Goal: Information Seeking & Learning: Check status

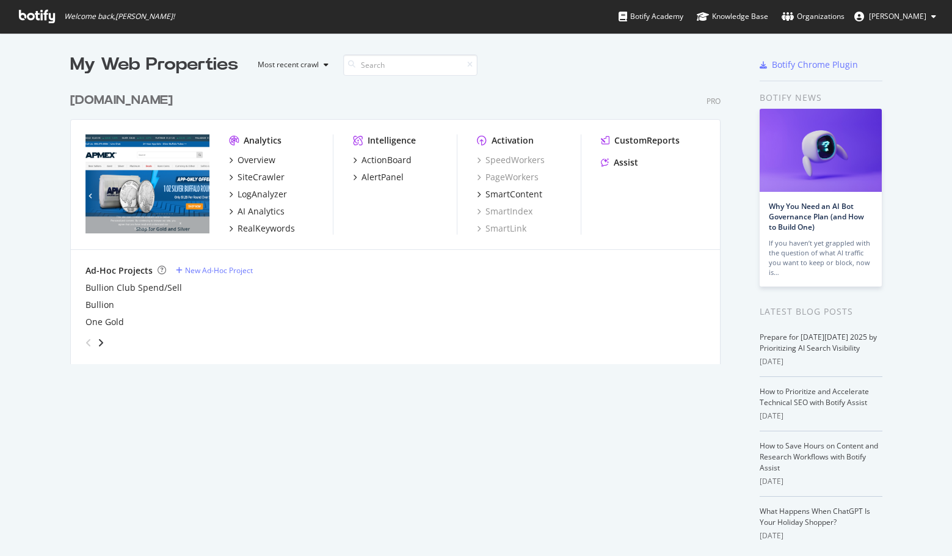
scroll to position [547, 934]
click at [258, 227] on div "RealKeywords" at bounding box center [266, 228] width 57 height 12
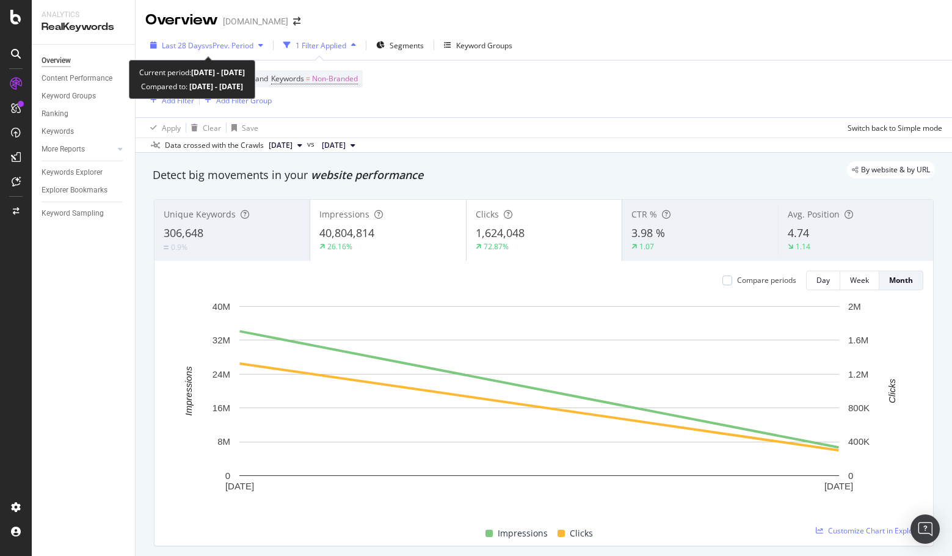
click at [245, 48] on span "vs Prev. Period" at bounding box center [229, 45] width 48 height 10
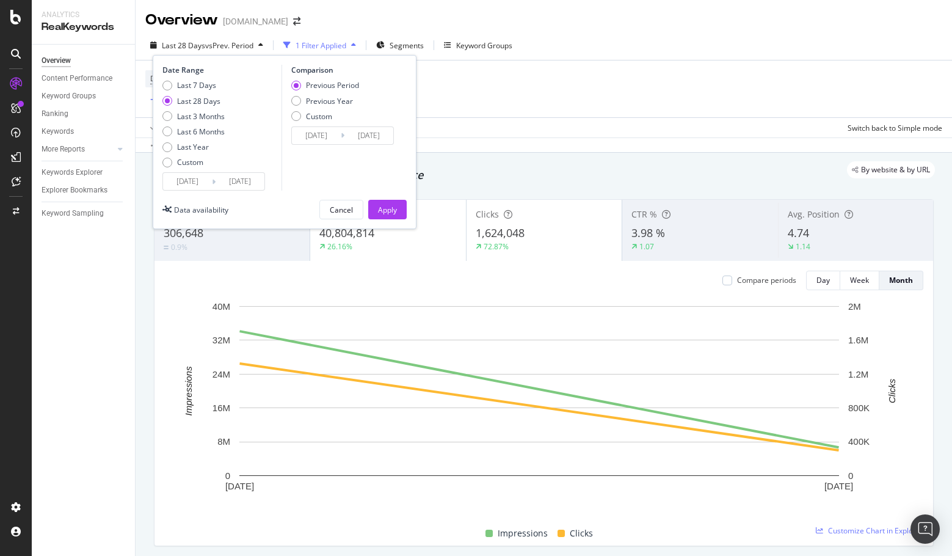
click at [186, 185] on input "[DATE]" at bounding box center [187, 181] width 49 height 17
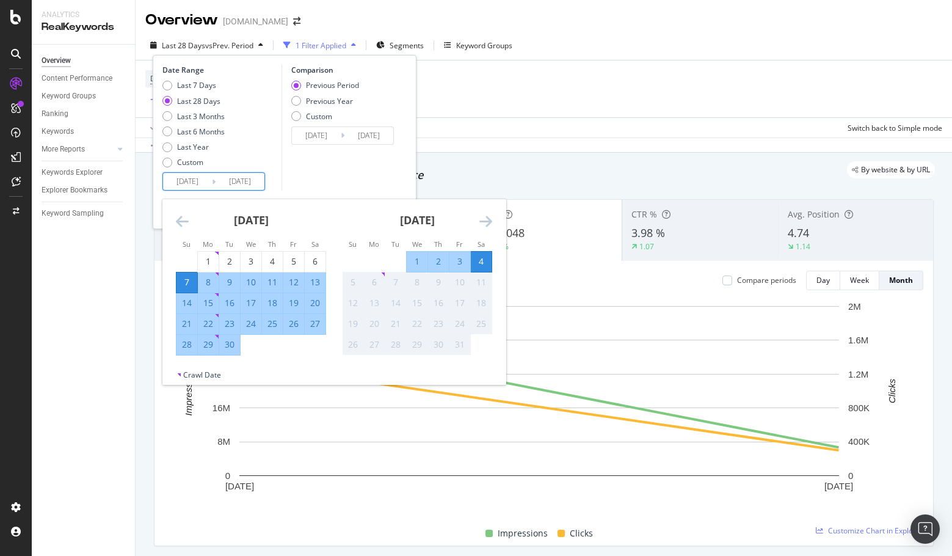
click at [183, 215] on icon "Move backward to switch to the previous month." at bounding box center [182, 221] width 13 height 15
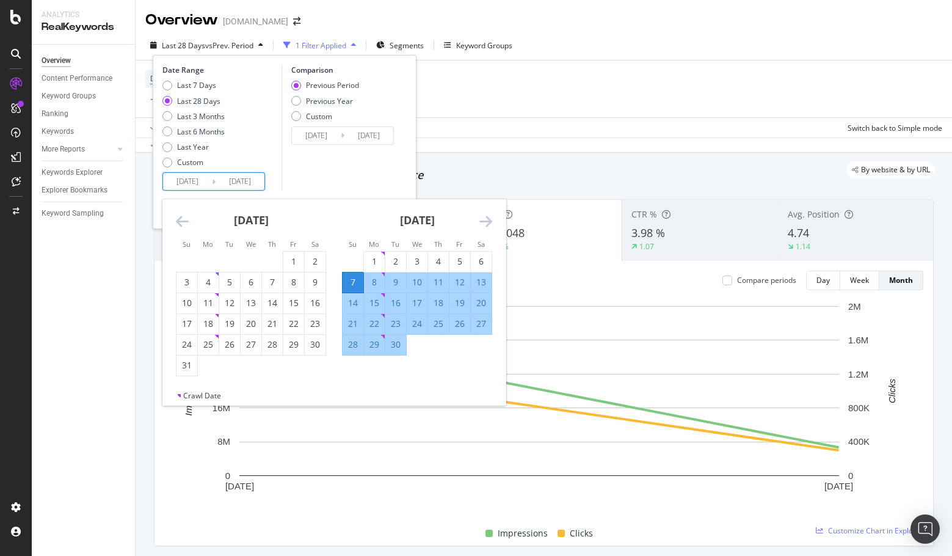
click at [183, 215] on icon "Move backward to switch to the previous month." at bounding box center [182, 221] width 13 height 15
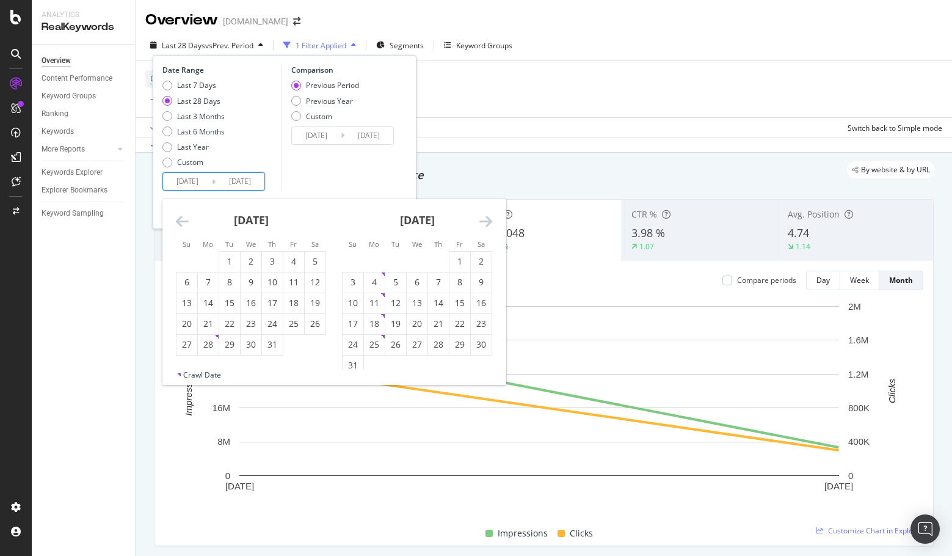
click at [183, 215] on icon "Move backward to switch to the previous month." at bounding box center [182, 221] width 13 height 15
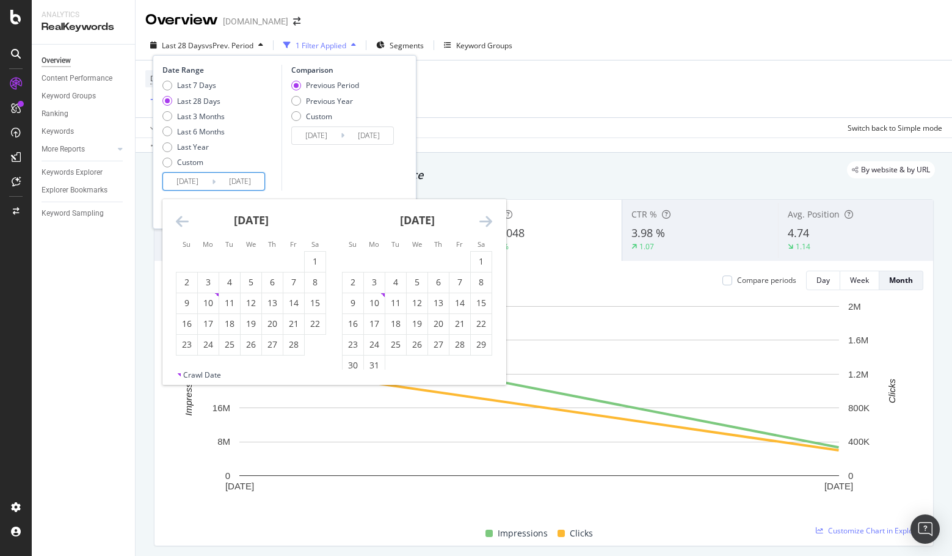
click at [183, 215] on icon "Move backward to switch to the previous month." at bounding box center [182, 221] width 13 height 15
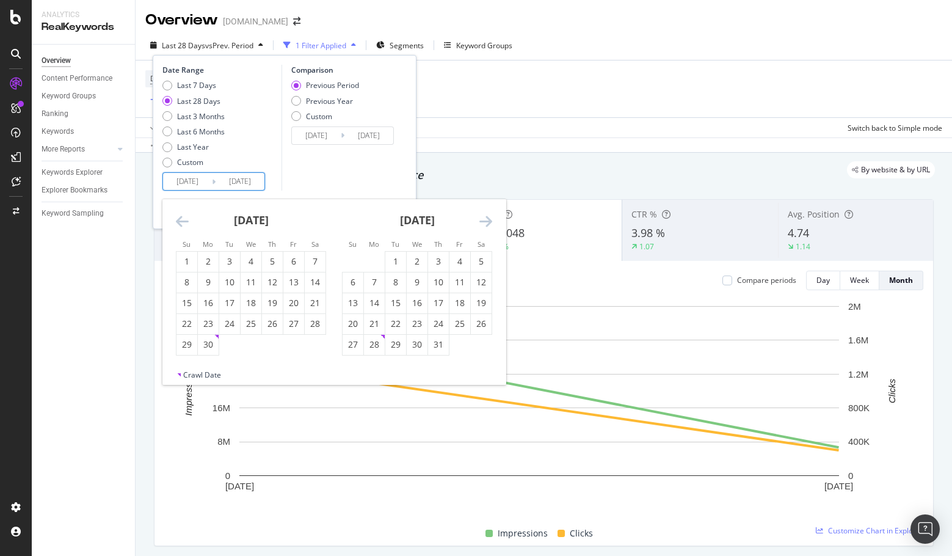
click at [183, 215] on icon "Move backward to switch to the previous month." at bounding box center [182, 221] width 13 height 15
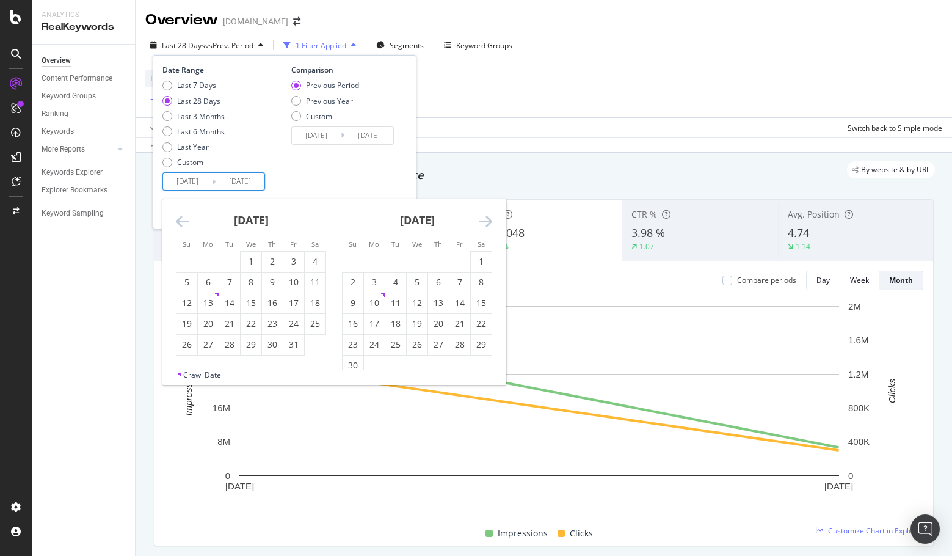
click at [183, 215] on icon "Move backward to switch to the previous month." at bounding box center [182, 221] width 13 height 15
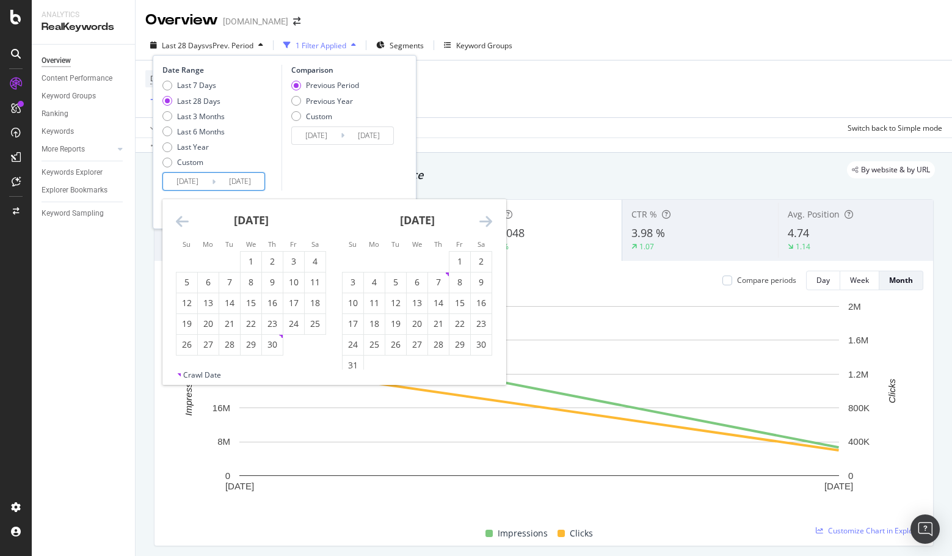
click at [183, 215] on icon "Move backward to switch to the previous month." at bounding box center [182, 221] width 13 height 15
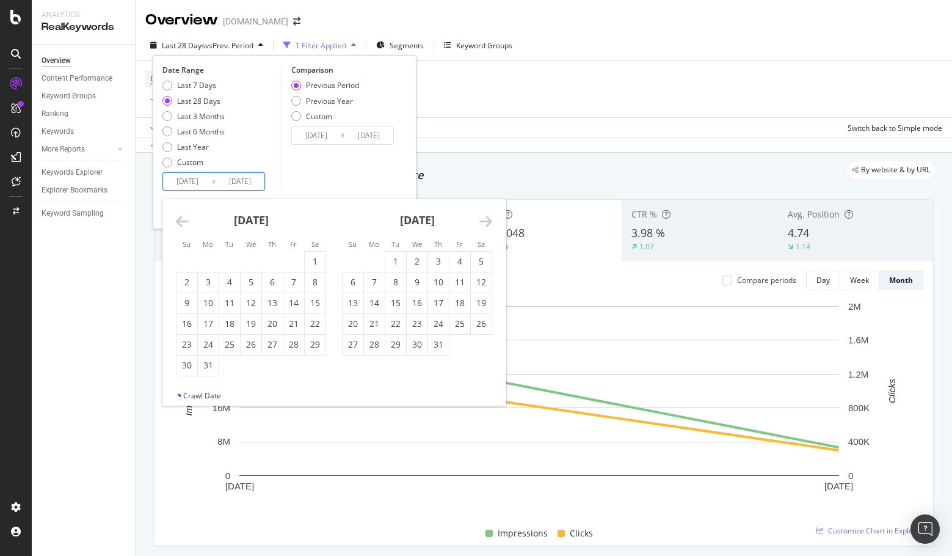
click at [183, 215] on icon "Move backward to switch to the previous month." at bounding box center [182, 221] width 13 height 15
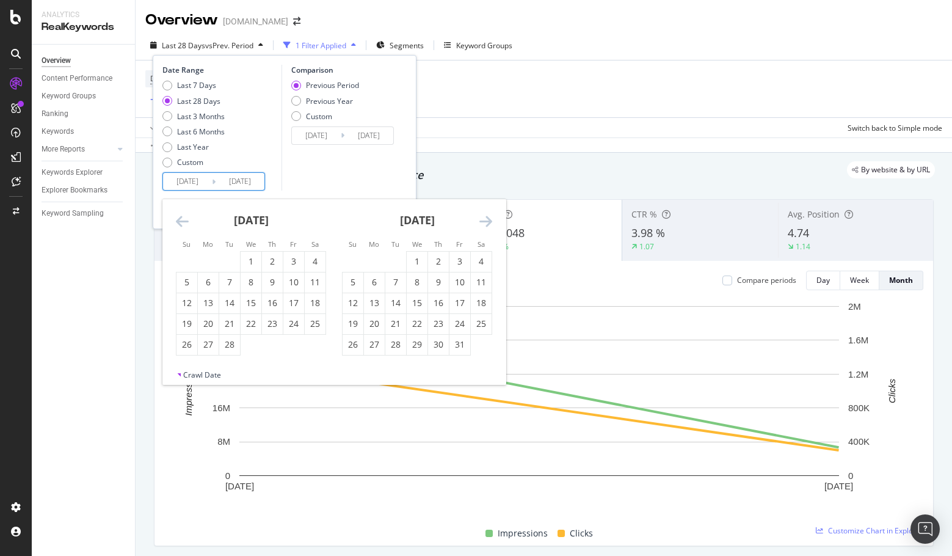
click at [183, 215] on icon "Move backward to switch to the previous month." at bounding box center [182, 221] width 13 height 15
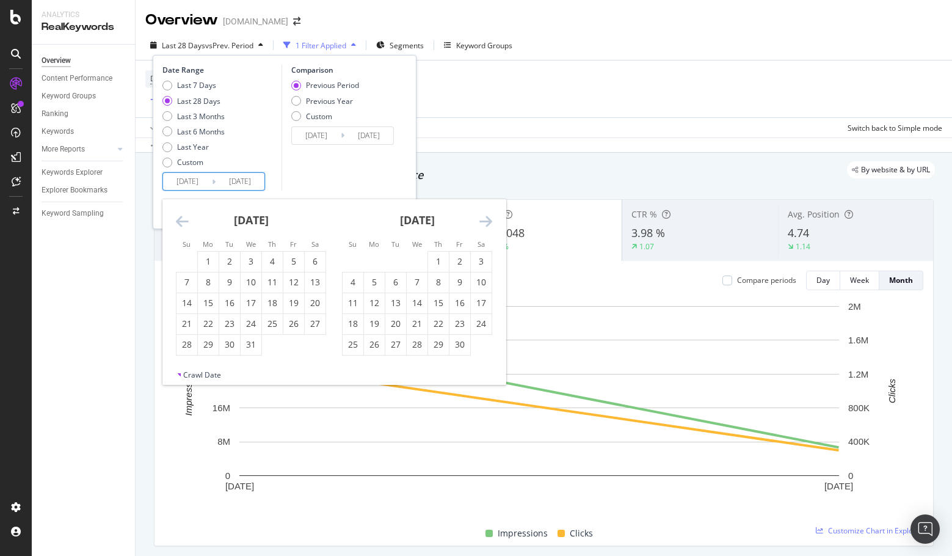
click at [183, 215] on icon "Move backward to switch to the previous month." at bounding box center [182, 221] width 13 height 15
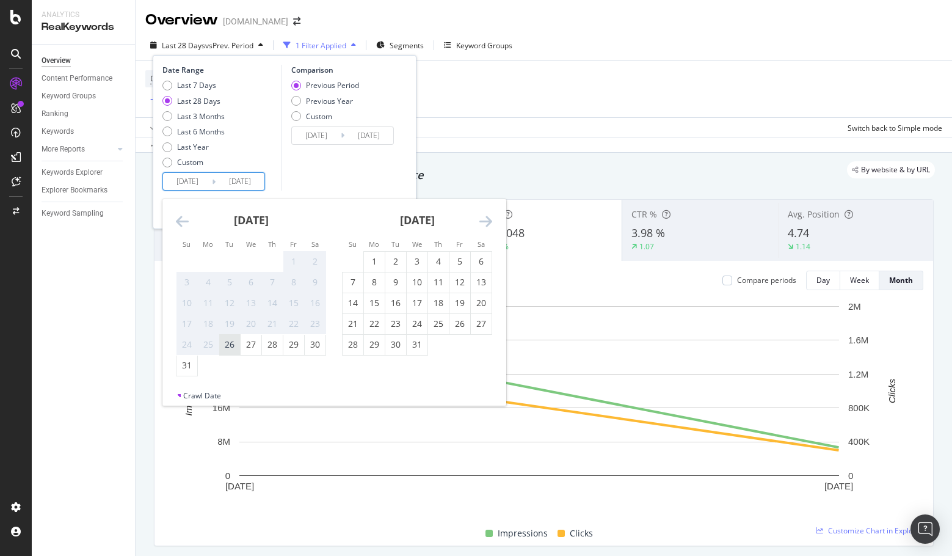
click at [229, 345] on div "26" at bounding box center [229, 344] width 21 height 12
type input "[DATE]"
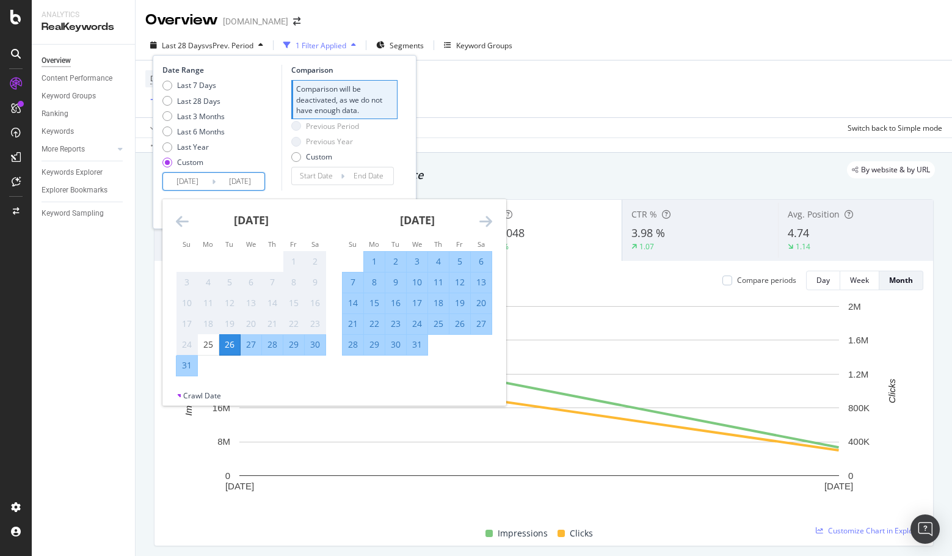
click at [252, 182] on input "[DATE]" at bounding box center [240, 181] width 49 height 17
click at [246, 182] on input "[DATE]" at bounding box center [240, 181] width 49 height 17
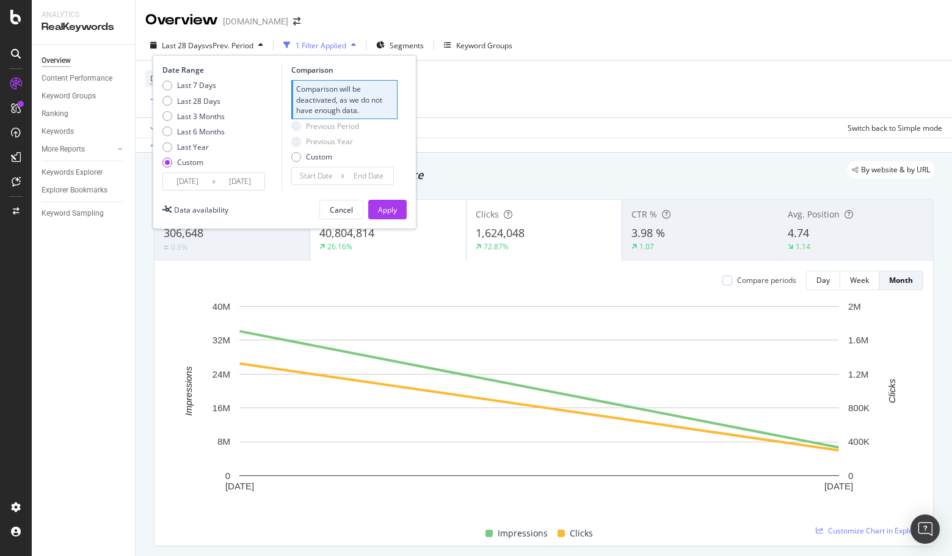
type input "[DATE]"
click at [269, 191] on div "Date Range Last 7 Days Last 28 Days Last 3 Months Last 6 Months Last Year Custo…" at bounding box center [221, 128] width 116 height 126
click at [386, 211] on div "Apply" at bounding box center [387, 210] width 19 height 10
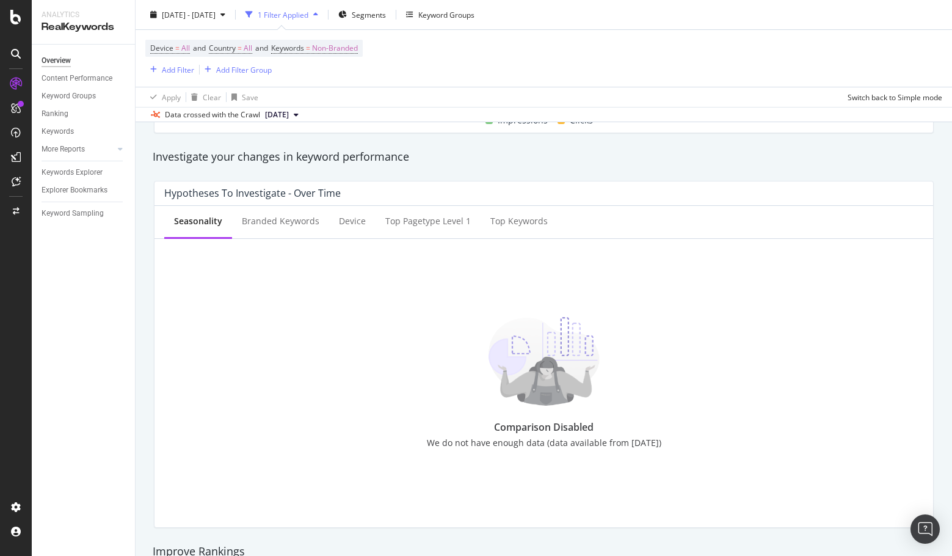
scroll to position [489, 0]
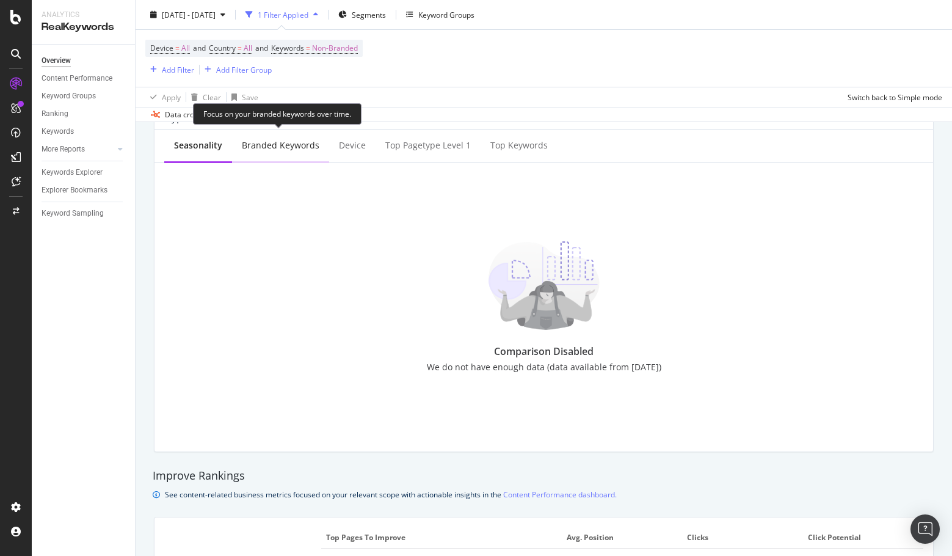
click at [272, 153] on div "Branded Keywords" at bounding box center [280, 147] width 97 height 34
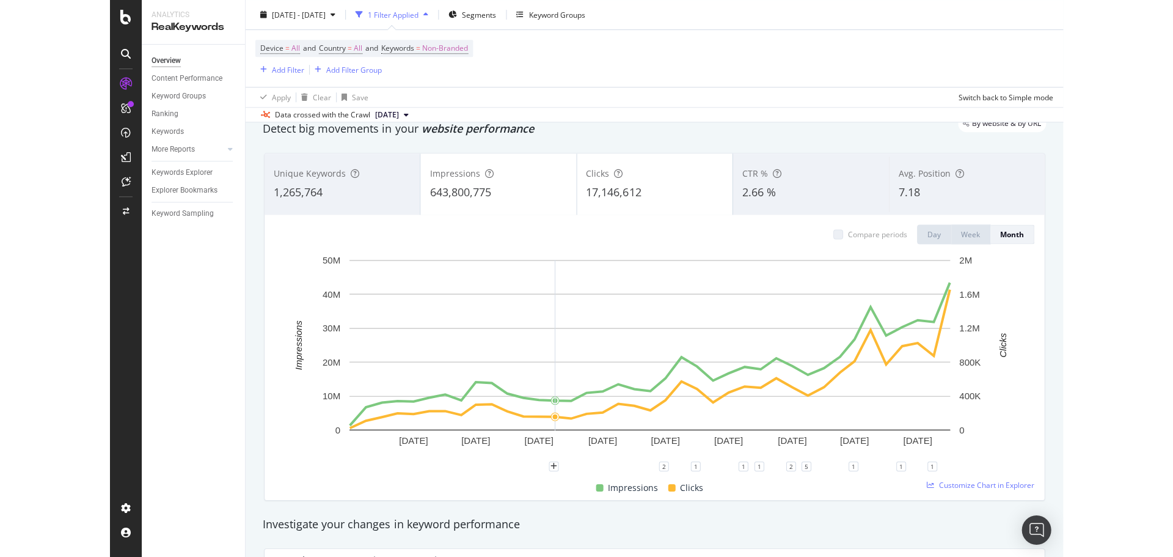
scroll to position [0, 0]
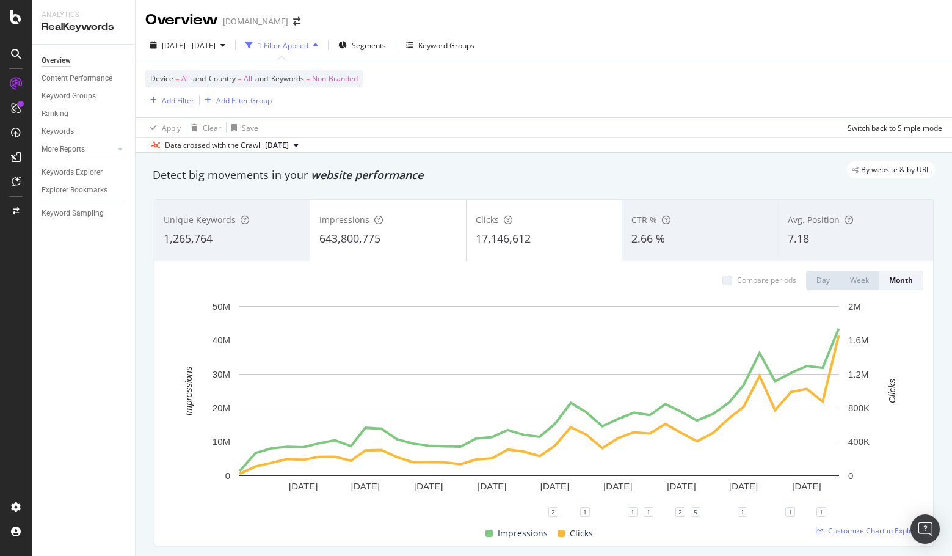
click at [224, 237] on div "1,265,764" at bounding box center [232, 239] width 137 height 16
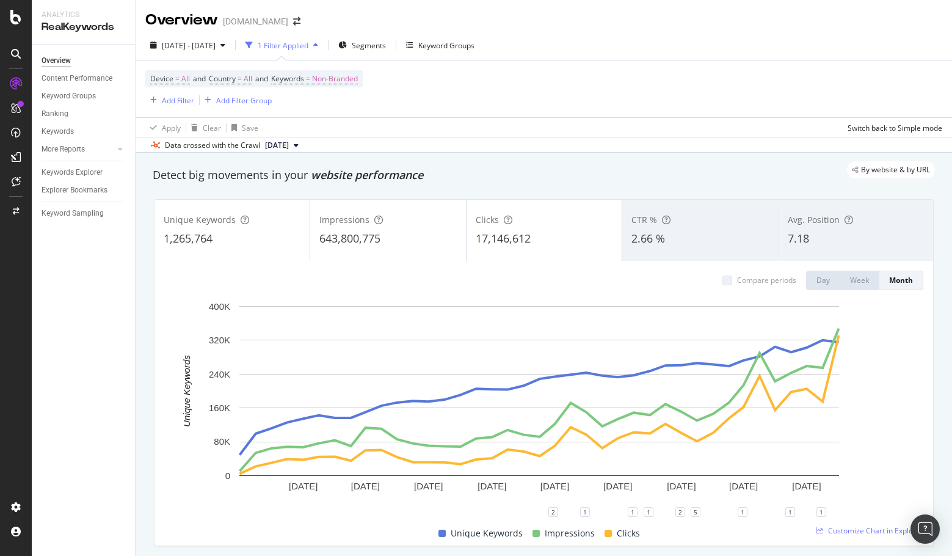
click at [394, 236] on div "643,800,775" at bounding box center [388, 239] width 137 height 16
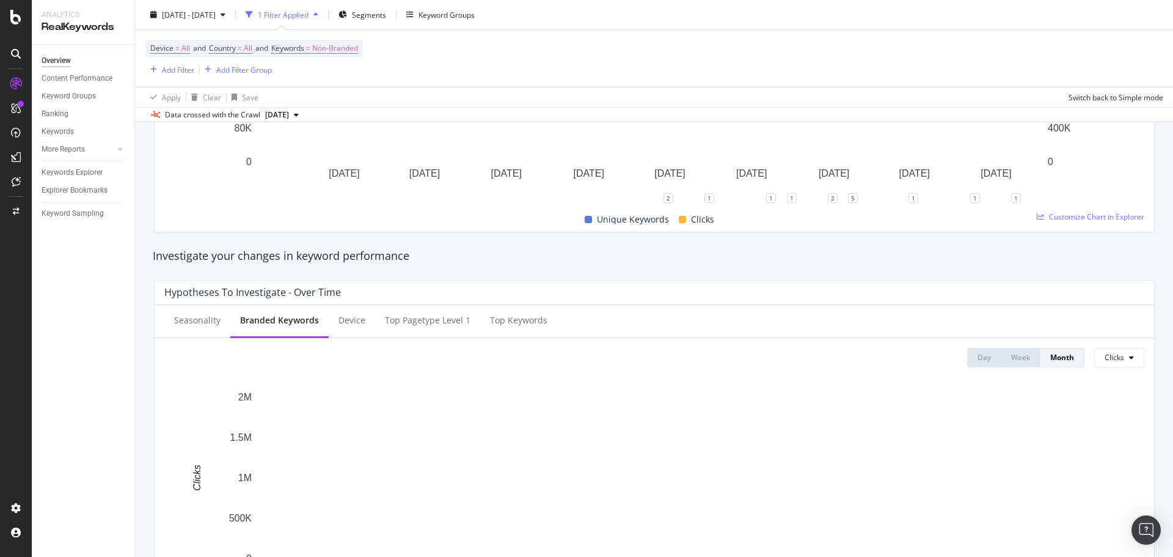
scroll to position [550, 0]
